Goal: Transaction & Acquisition: Subscribe to service/newsletter

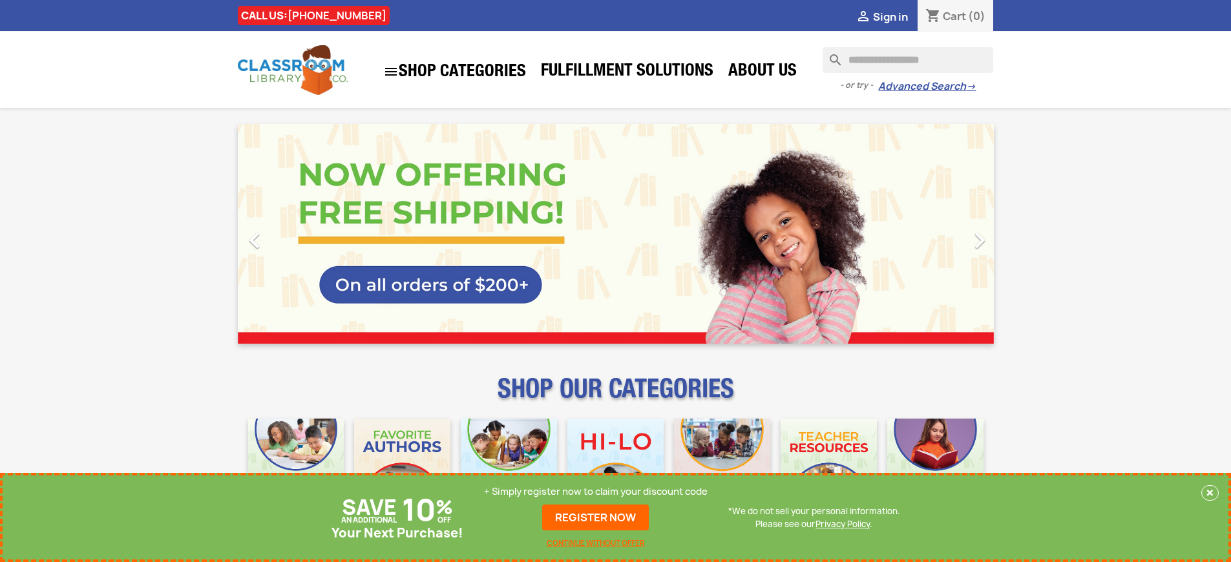
click at [596, 492] on p "+ Simply register now to claim your discount code" at bounding box center [596, 491] width 224 height 13
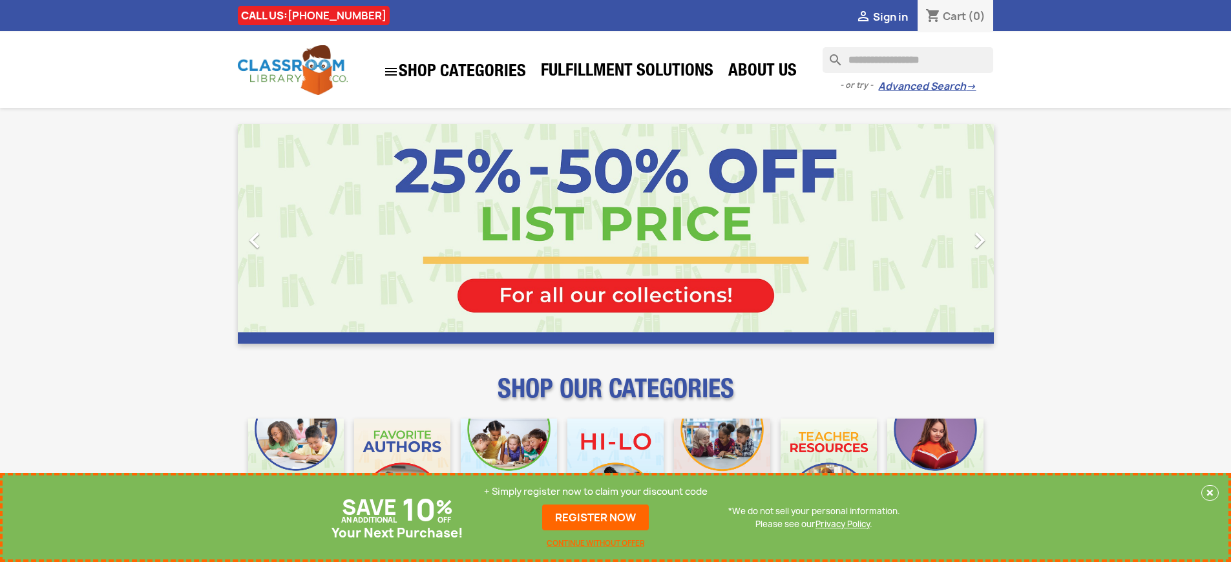
click at [596, 492] on p "+ Simply register now to claim your discount code" at bounding box center [596, 491] width 224 height 13
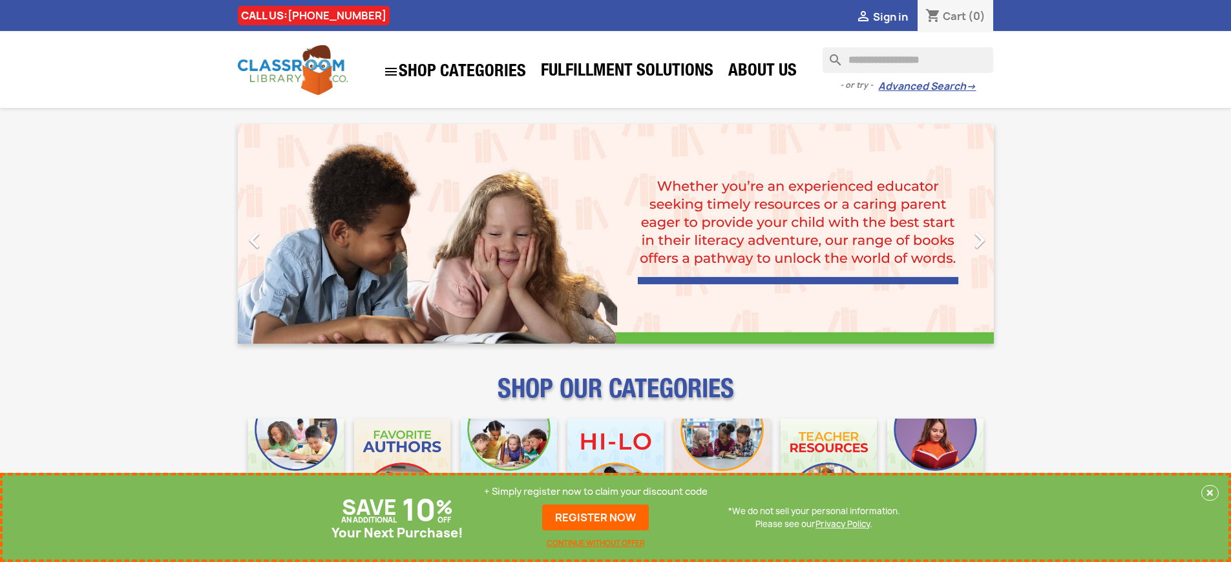
click at [596, 492] on p "+ Simply register now to claim your discount code" at bounding box center [596, 491] width 224 height 13
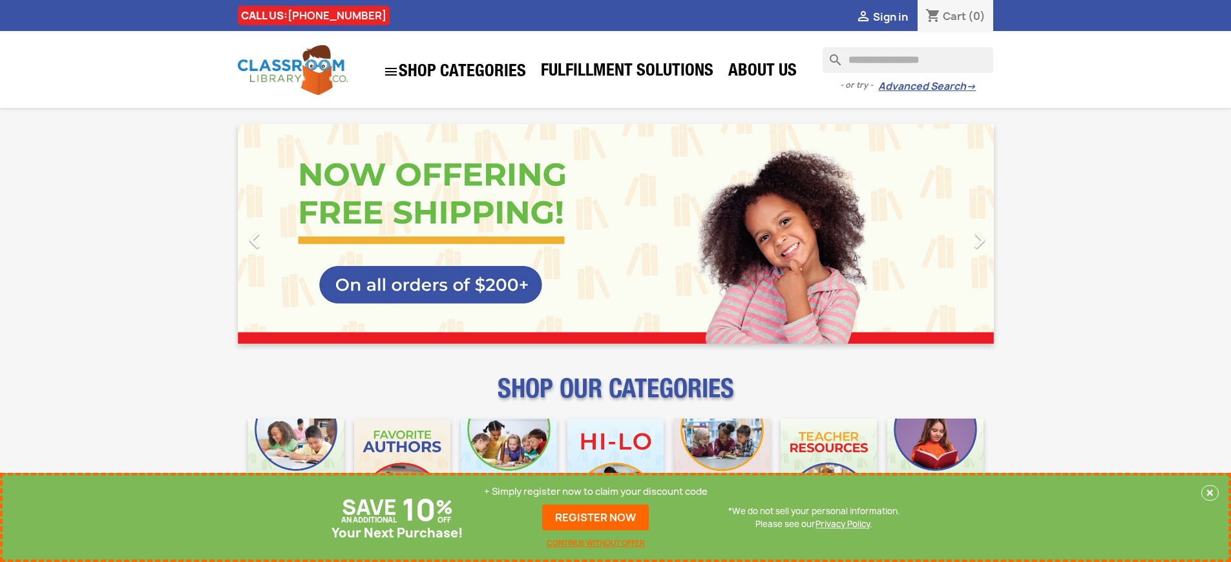
click at [596, 492] on p "+ Simply register now to claim your discount code" at bounding box center [596, 491] width 224 height 13
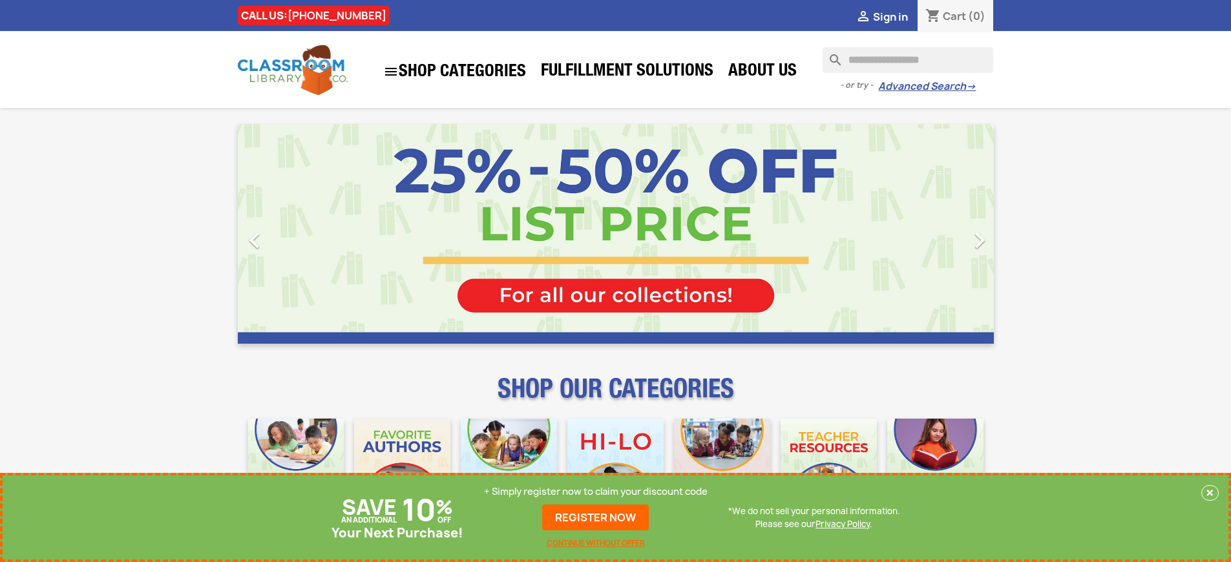
click at [596, 492] on p "+ Simply register now to claim your discount code" at bounding box center [596, 491] width 224 height 13
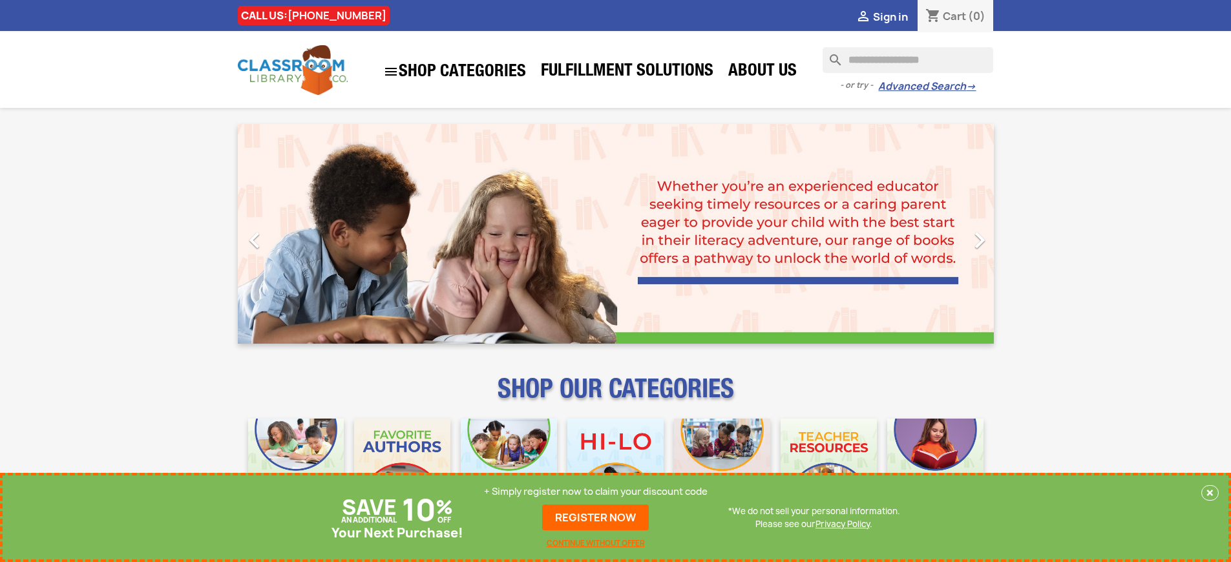
click at [596, 492] on p "+ Simply register now to claim your discount code" at bounding box center [596, 491] width 224 height 13
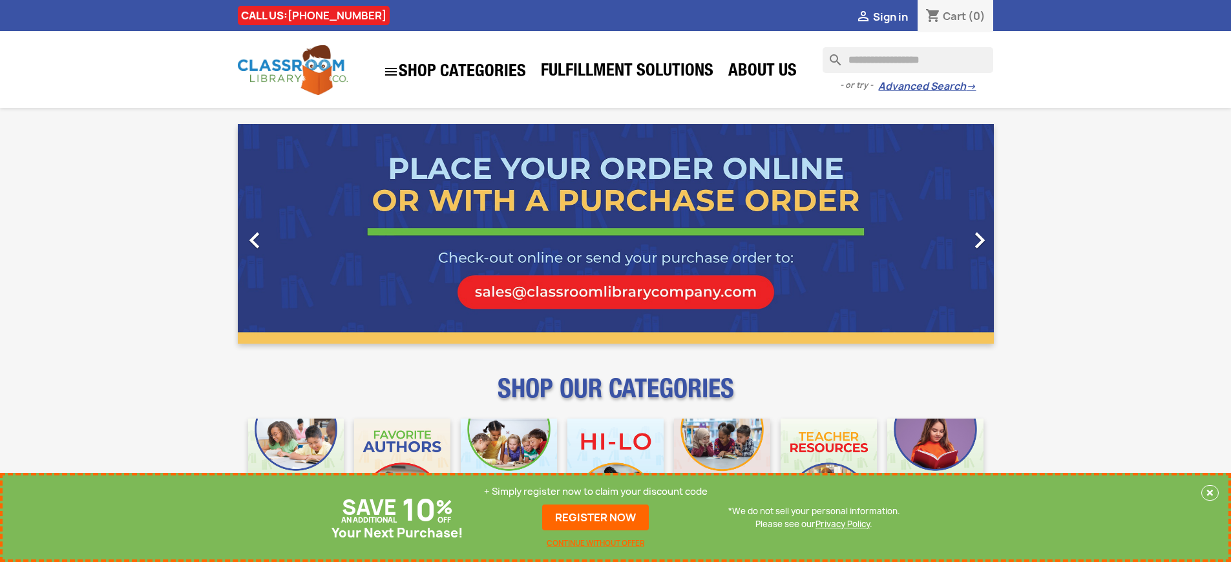
click at [596, 492] on p "+ Simply register now to claim your discount code" at bounding box center [596, 491] width 224 height 13
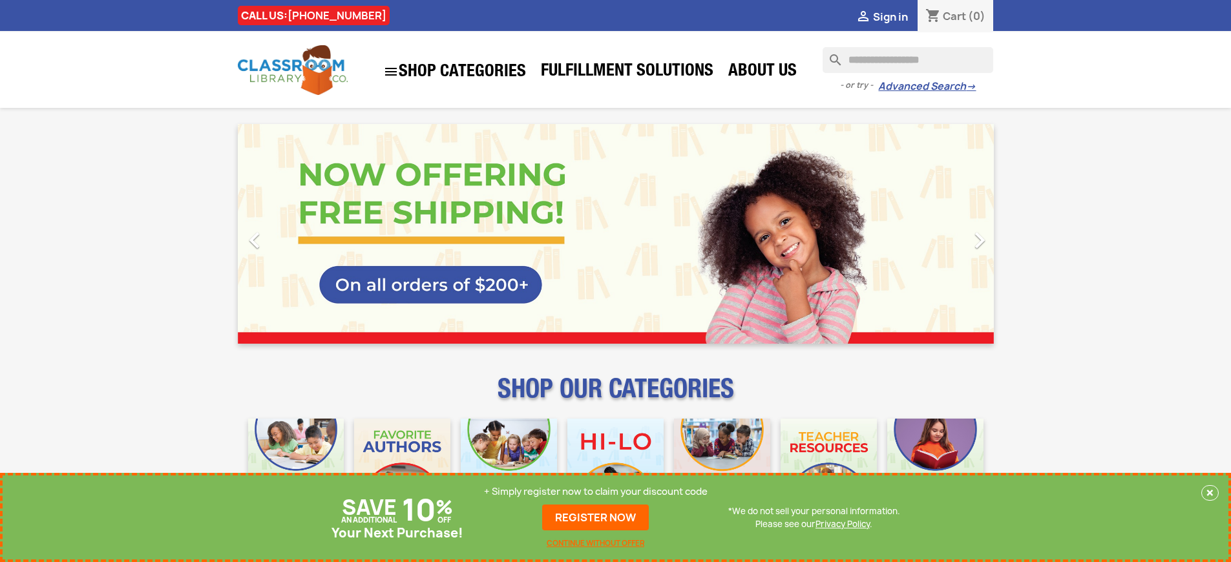
click at [596, 492] on p "+ Simply register now to claim your discount code" at bounding box center [596, 491] width 224 height 13
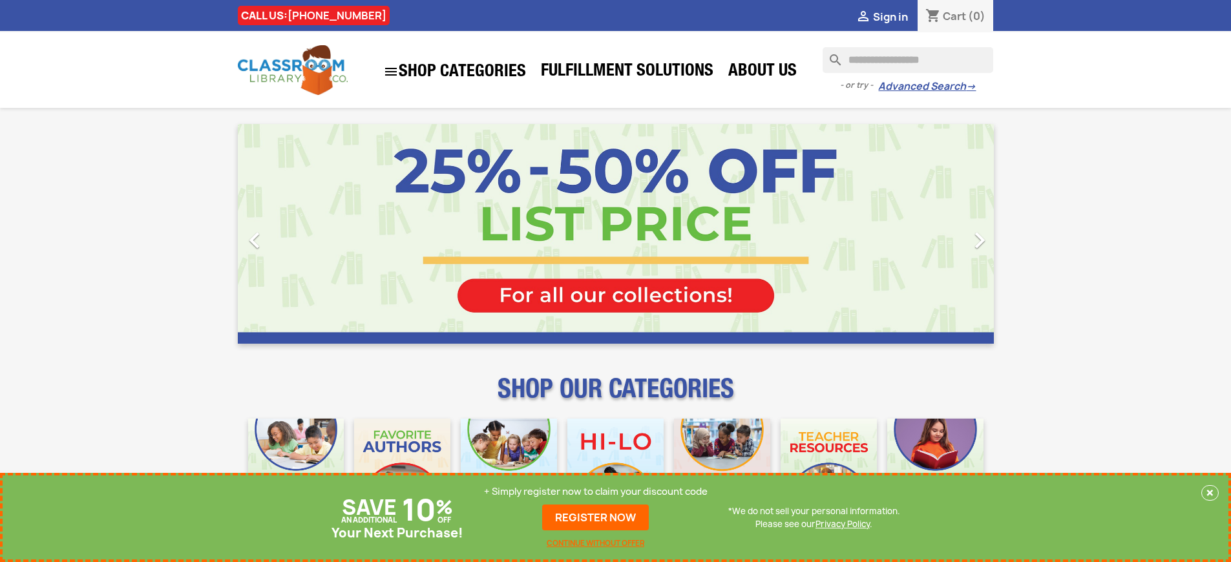
click at [596, 492] on p "+ Simply register now to claim your discount code" at bounding box center [596, 491] width 224 height 13
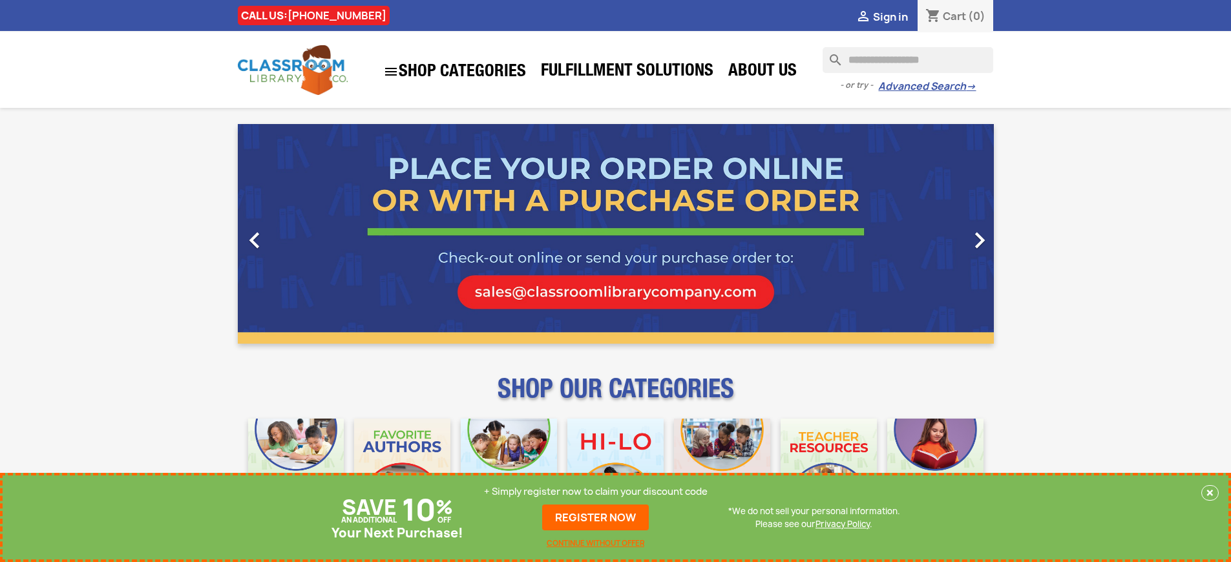
click at [596, 518] on link "REGISTER NOW" at bounding box center [595, 518] width 107 height 26
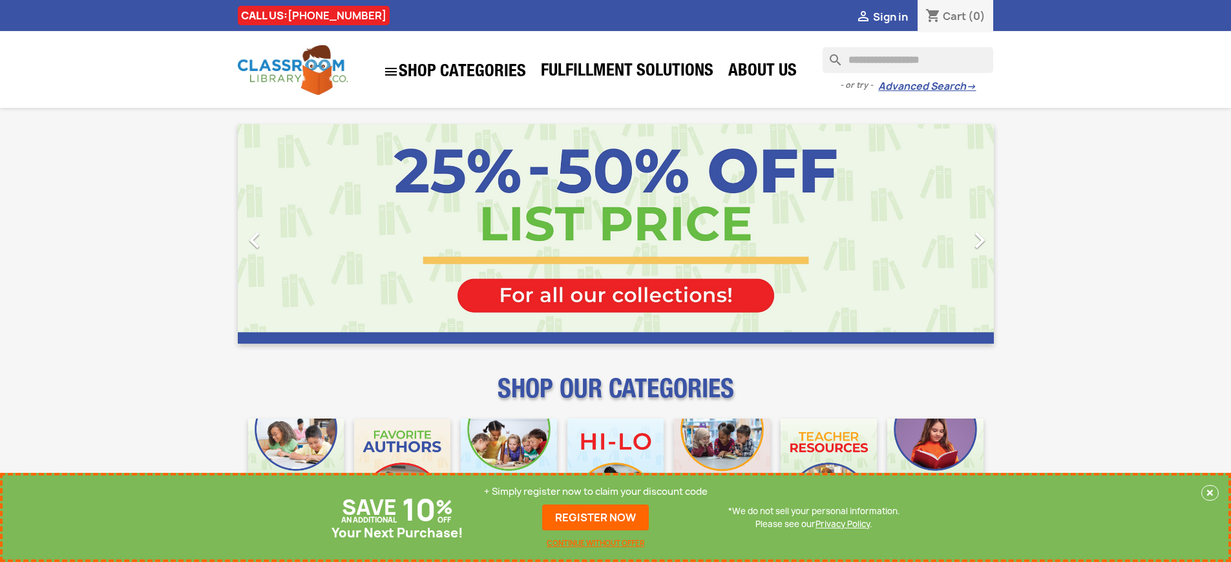
click at [596, 492] on p "+ Simply register now to claim your discount code" at bounding box center [596, 491] width 224 height 13
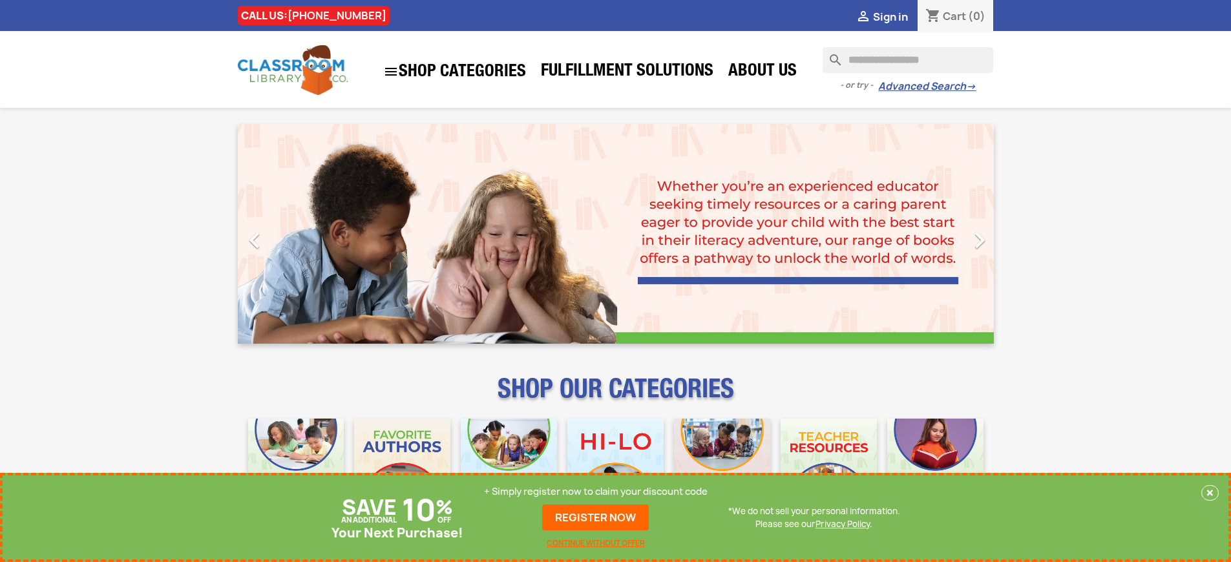
click at [596, 492] on p "+ Simply register now to claim your discount code" at bounding box center [596, 491] width 224 height 13
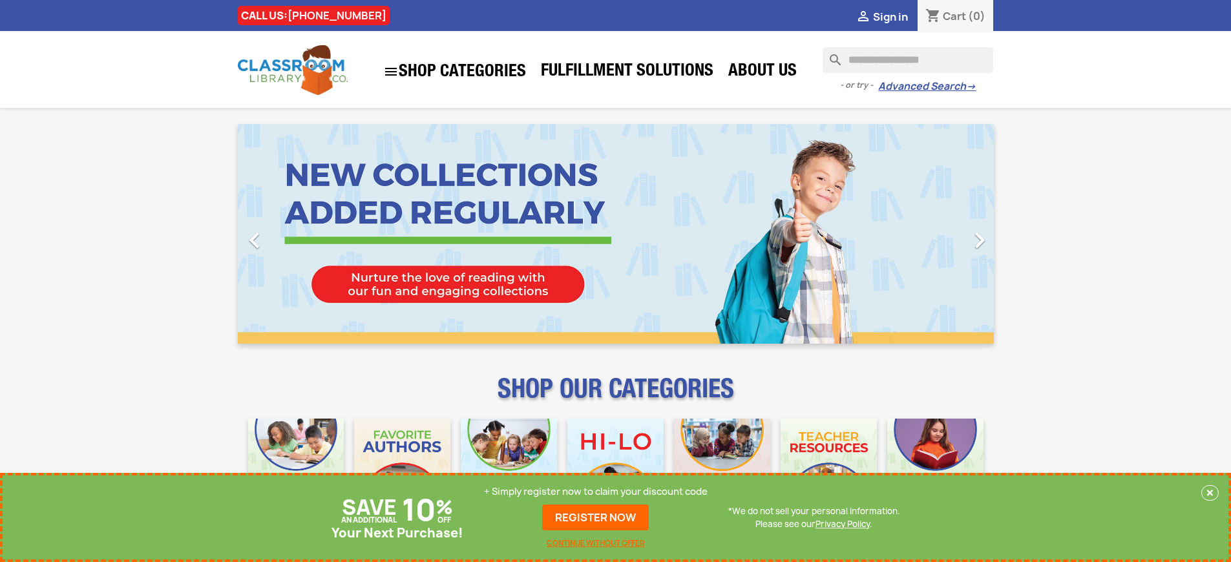
click at [596, 492] on p "+ Simply register now to claim your discount code" at bounding box center [596, 491] width 224 height 13
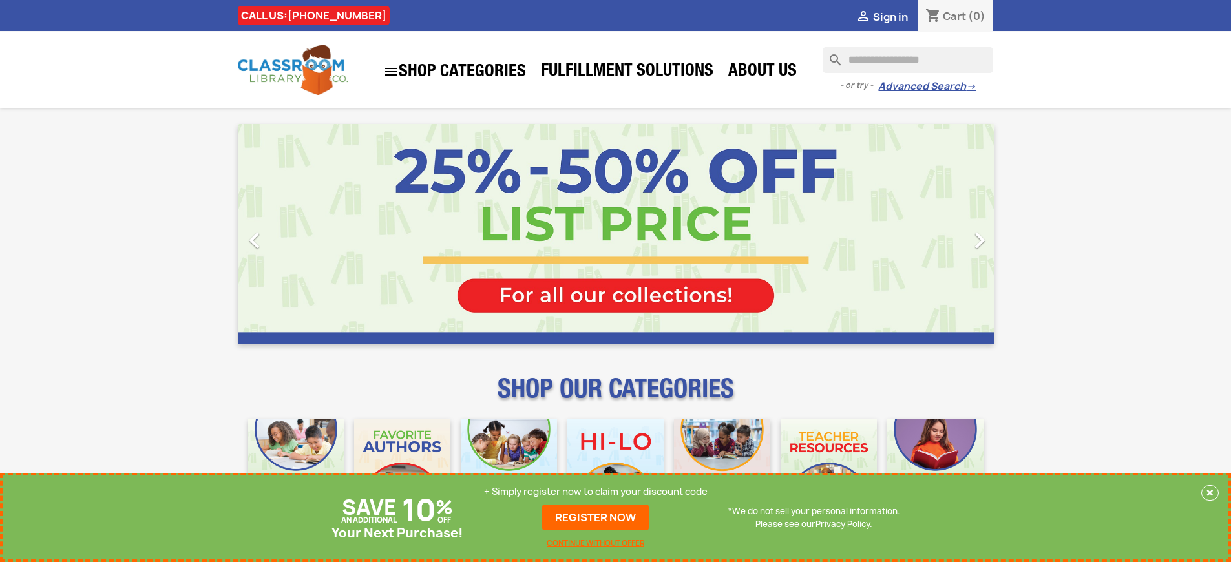
click at [596, 492] on p "+ Simply register now to claim your discount code" at bounding box center [596, 491] width 224 height 13
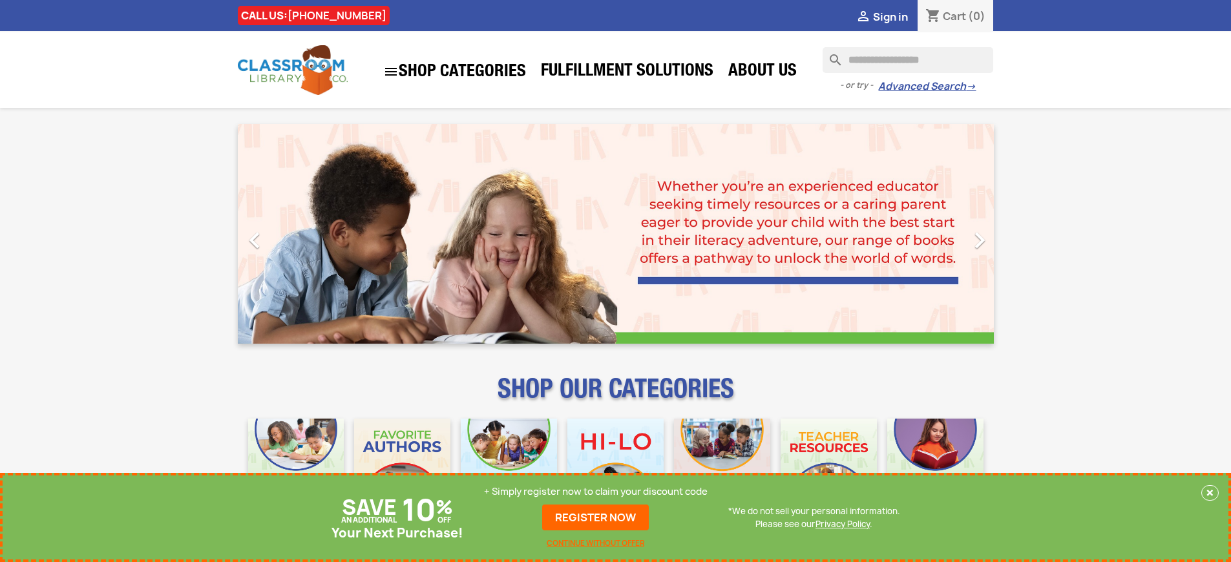
click at [596, 518] on link "REGISTER NOW" at bounding box center [595, 518] width 107 height 26
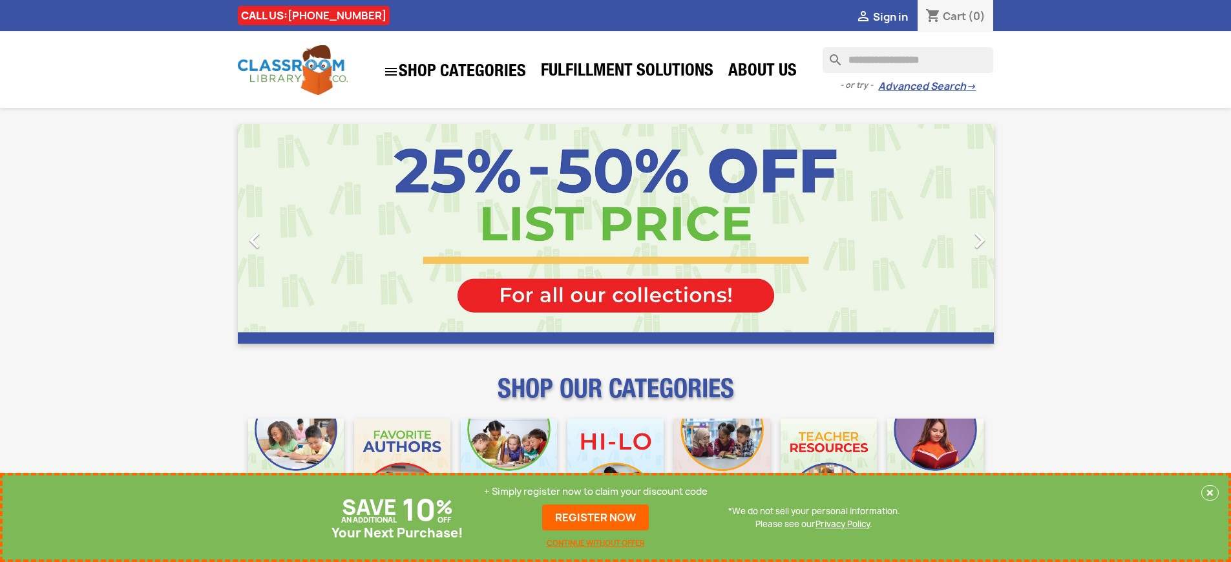
click at [596, 492] on p "+ Simply register now to claim your discount code" at bounding box center [596, 491] width 224 height 13
click at [596, 518] on link "REGISTER NOW" at bounding box center [595, 518] width 107 height 26
